Goal: Transaction & Acquisition: Purchase product/service

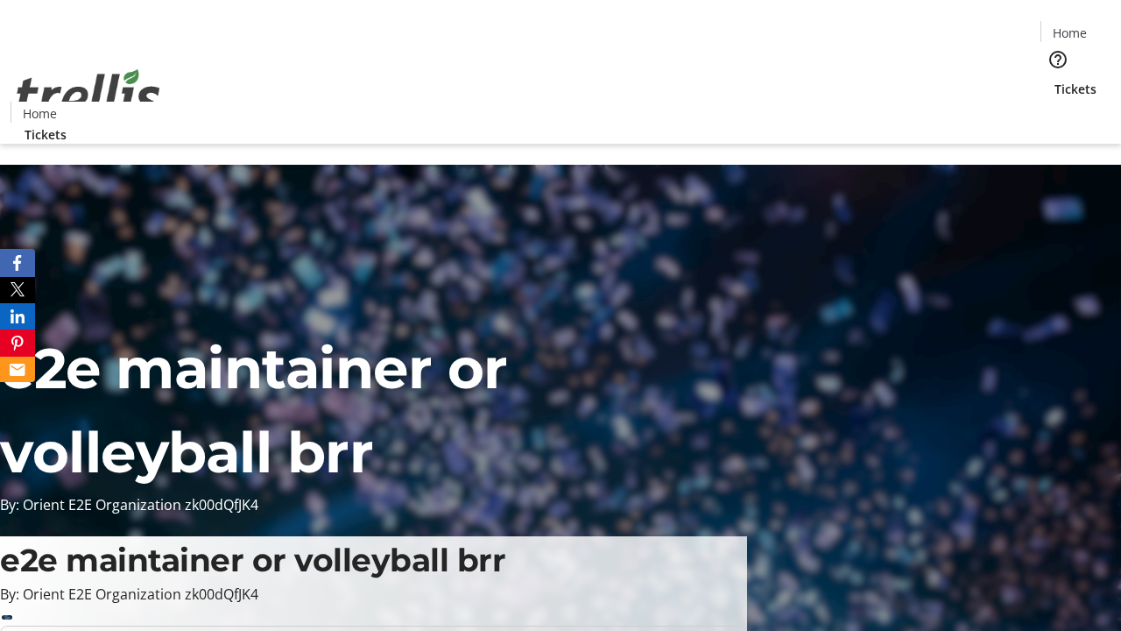
click at [1054, 80] on span "Tickets" at bounding box center [1075, 89] width 42 height 18
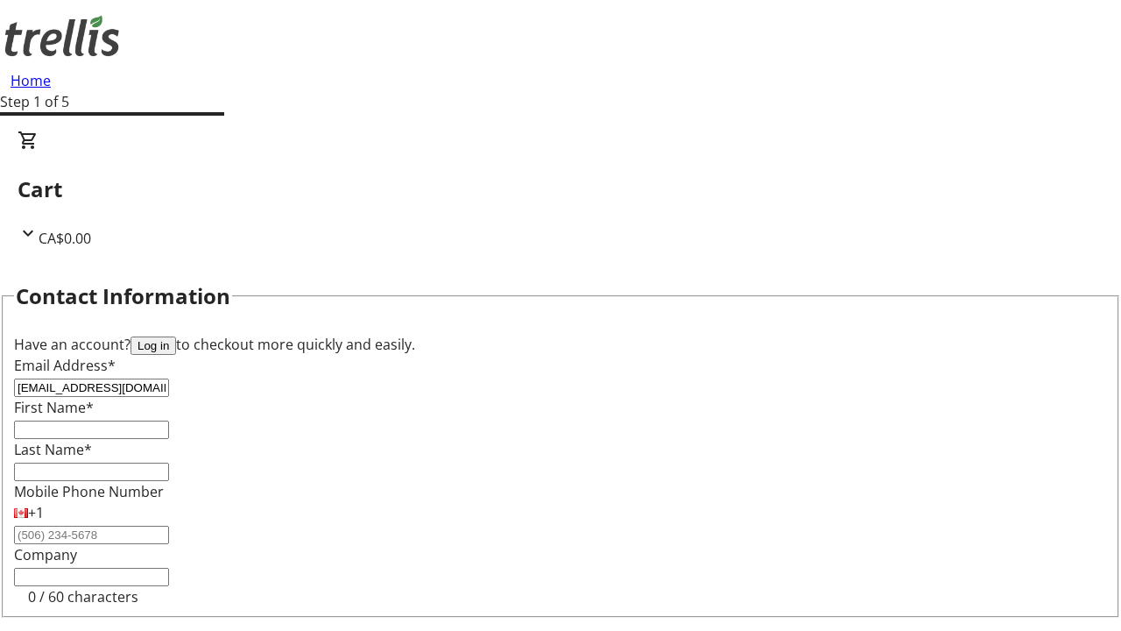
type input "[EMAIL_ADDRESS][DOMAIN_NAME]"
type input "Trey"
type input "[PERSON_NAME]"
